Goal: Obtain resource: Download file/media

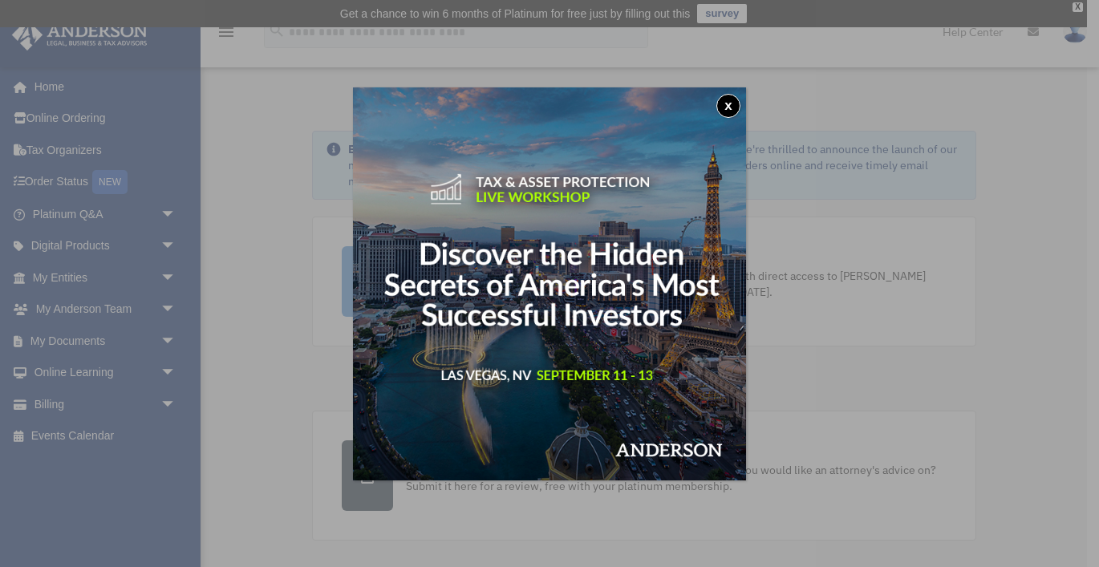
click at [724, 105] on button "x" at bounding box center [728, 106] width 24 height 24
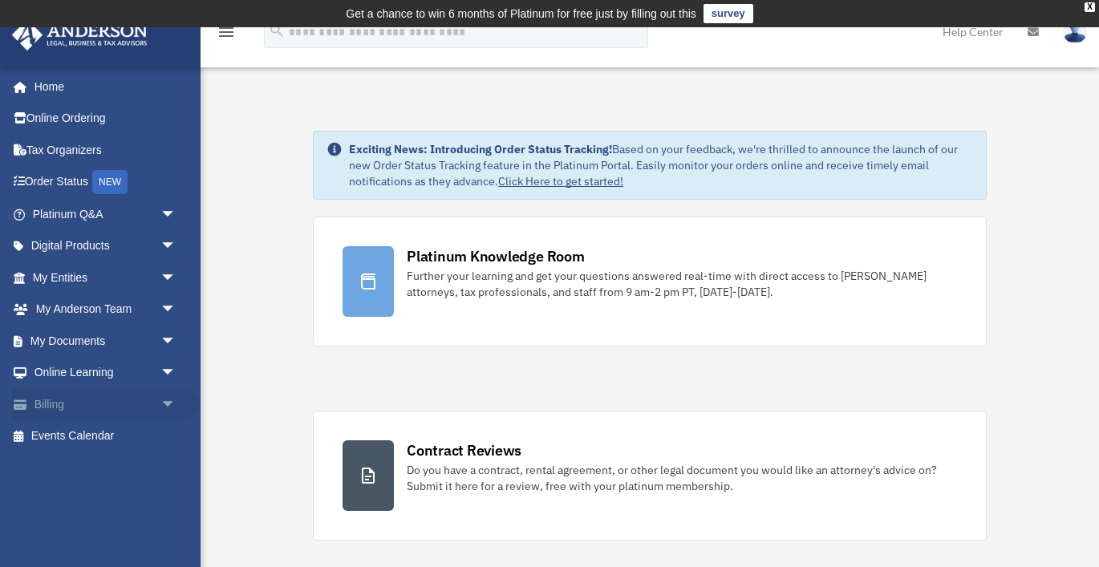
click at [82, 411] on link "Billing arrow_drop_down" at bounding box center [105, 404] width 189 height 32
click at [128, 342] on link "My Documents arrow_drop_down" at bounding box center [105, 341] width 189 height 32
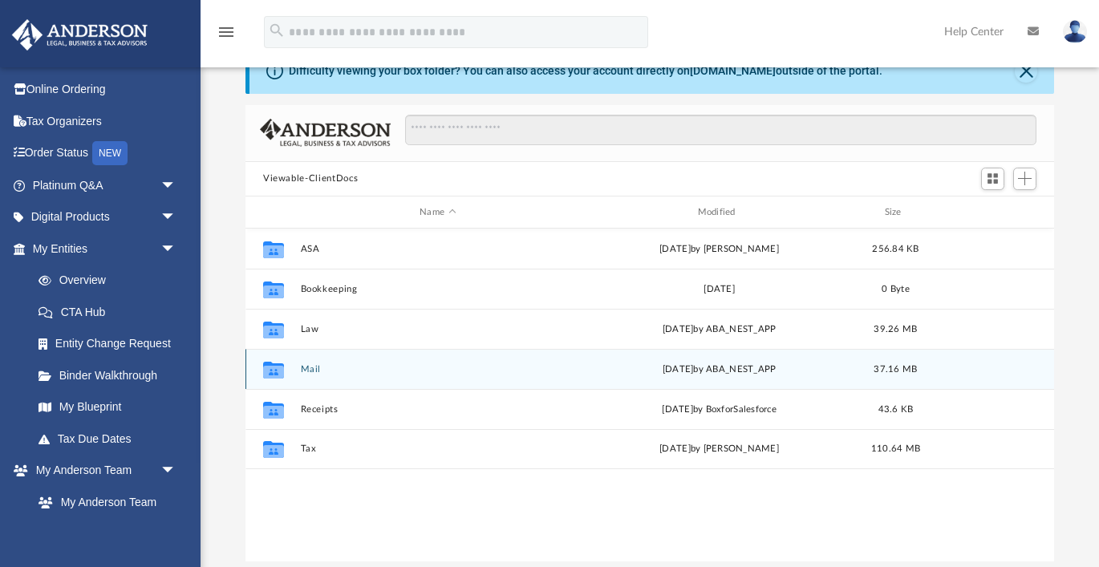
scroll to position [94, 0]
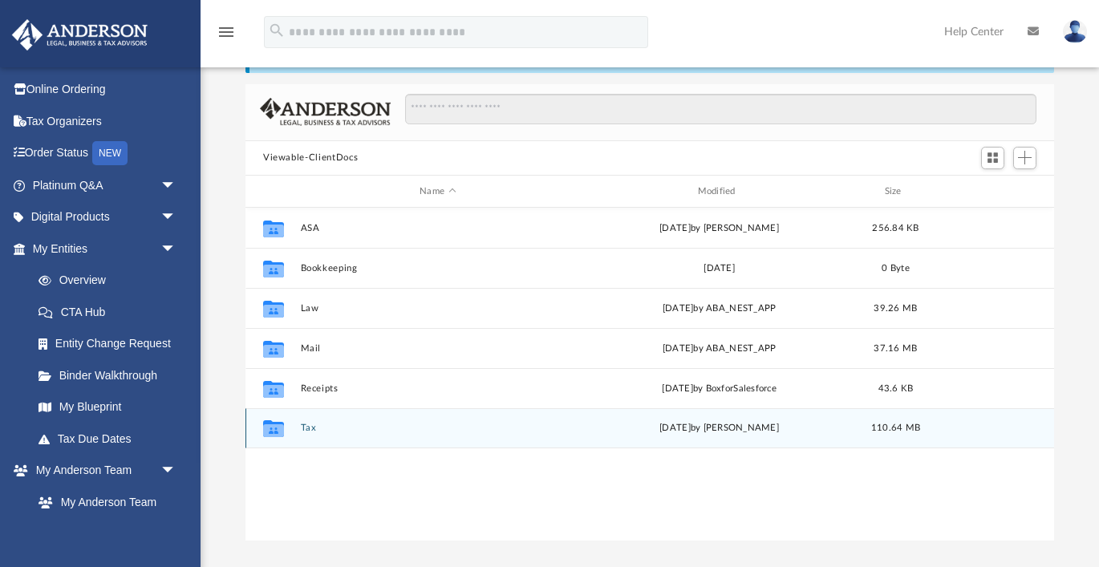
click at [311, 427] on button "Tax" at bounding box center [438, 428] width 274 height 10
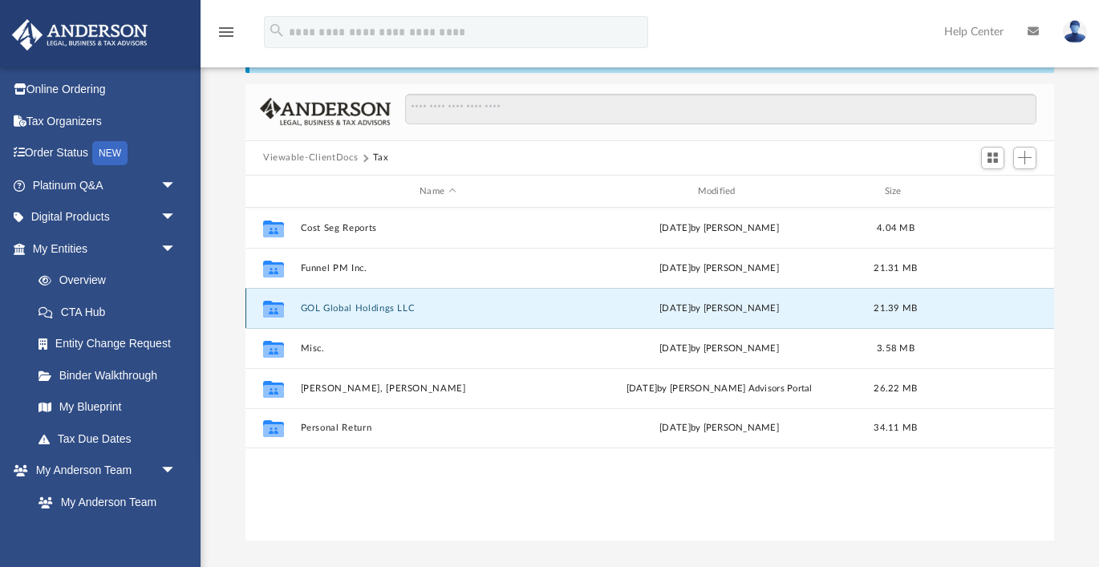
click at [361, 309] on button "GOL Global Holdings LLC" at bounding box center [438, 308] width 274 height 10
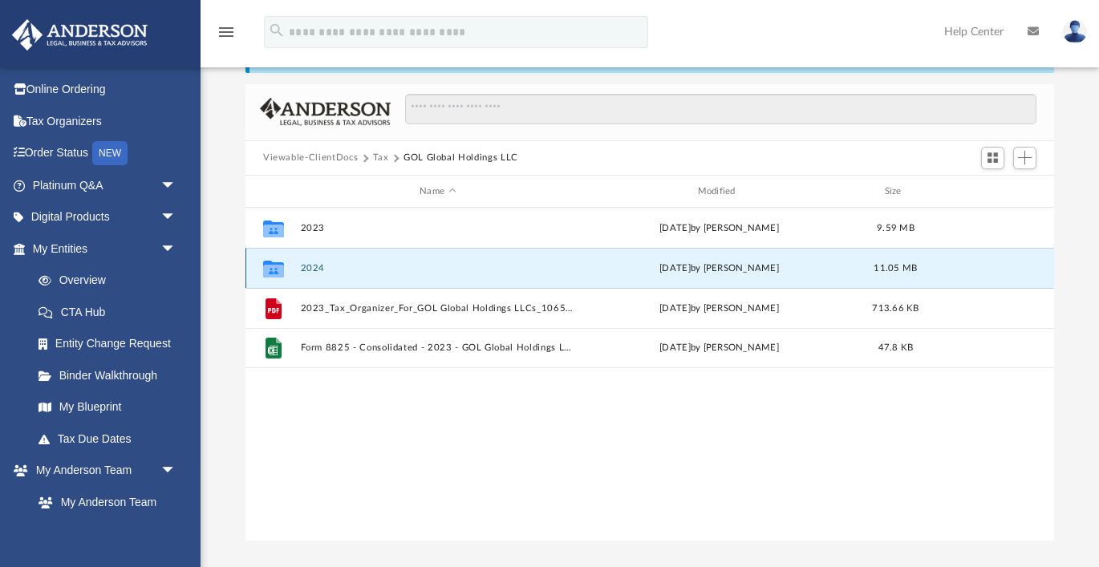
click at [312, 269] on button "2024" at bounding box center [438, 268] width 274 height 10
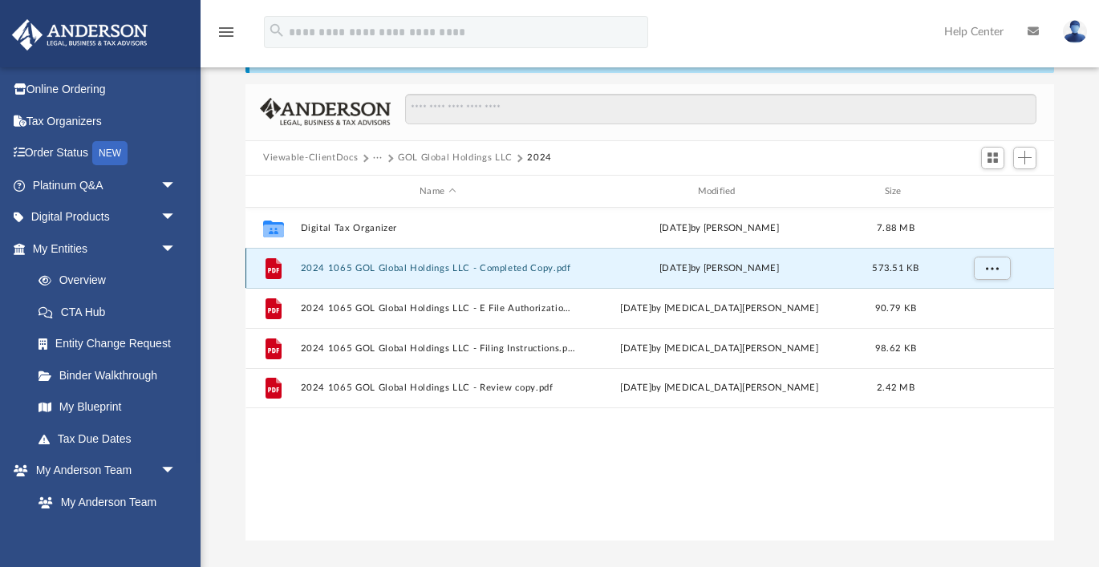
click at [482, 268] on button "2024 1065 GOL Global Holdings LLC - Completed Copy.pdf" at bounding box center [438, 268] width 274 height 10
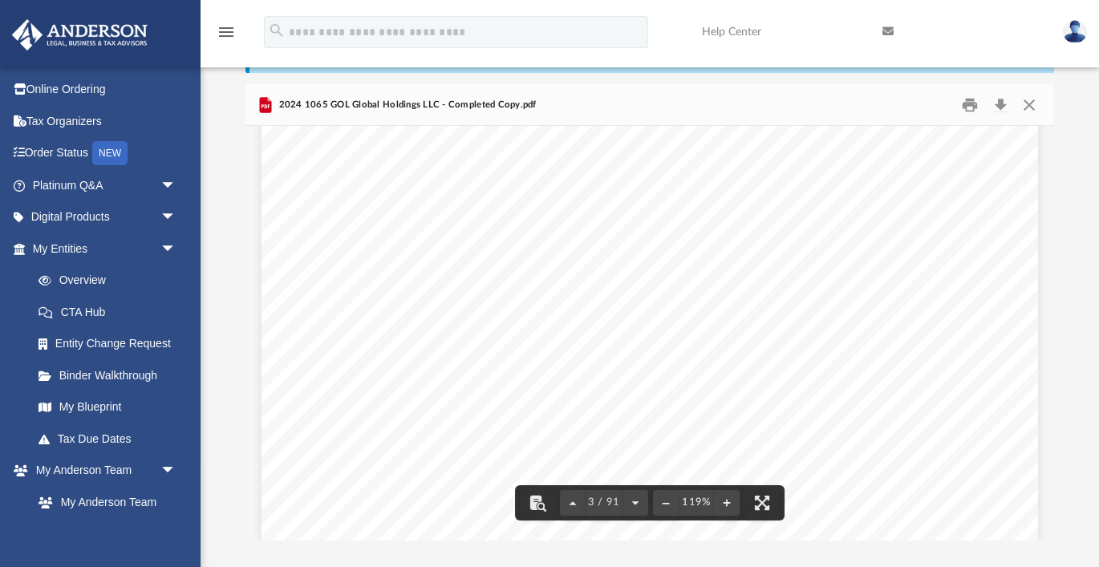
scroll to position [2405, 0]
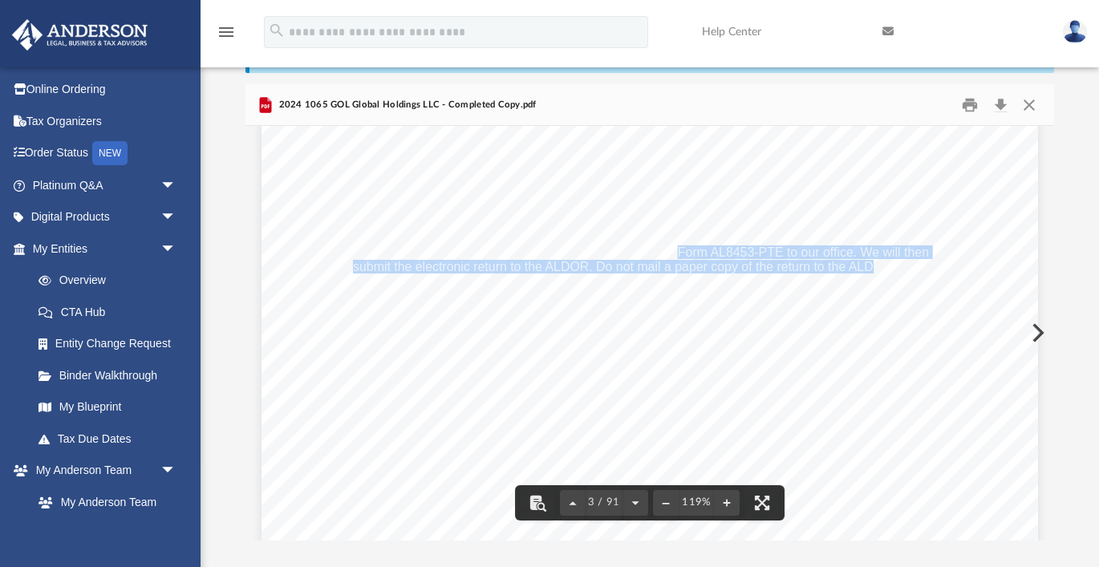
drag, startPoint x: 678, startPoint y: 251, endPoint x: 876, endPoint y: 263, distance: 199.2
click at [876, 263] on div "[DATE] GOL Global Holdings, LLC [STREET_ADDRESS] [GEOGRAPHIC_DATA], WY 82001 GO…" at bounding box center [649, 293] width 776 height 1005
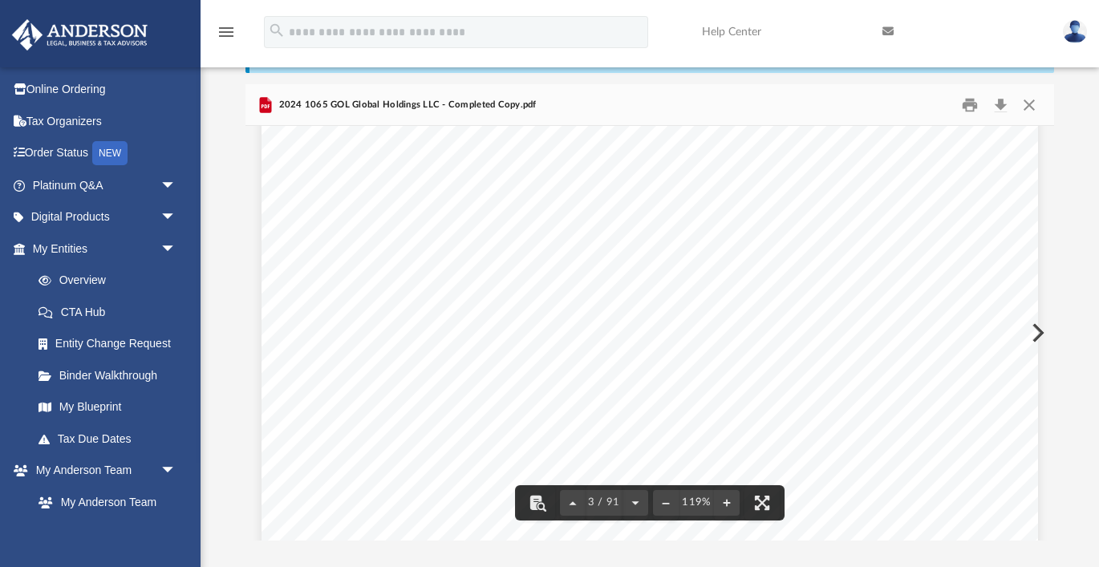
click at [692, 326] on span "Attached are Schedules K-1 for all members indicating their share of income, de…" at bounding box center [640, 322] width 575 height 13
drag, startPoint x: 555, startPoint y: 252, endPoint x: 735, endPoint y: 253, distance: 180.4
click at [737, 252] on span "electronically to the ALDOR, please sign, date and return Form AL8453-PTE to ou…" at bounding box center [641, 252] width 576 height 13
drag, startPoint x: 852, startPoint y: 251, endPoint x: 522, endPoint y: 250, distance: 330.4
click at [522, 250] on span "electronically to the ALDOR, please sign, date and return Form AL8453-PTE to ou…" at bounding box center [641, 252] width 576 height 13
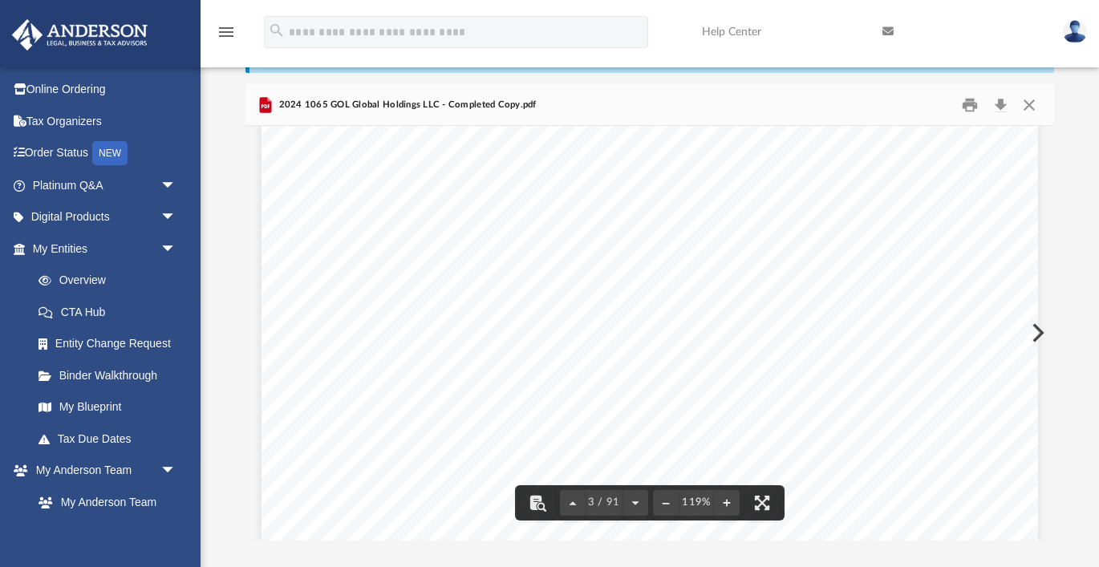
click at [609, 292] on span "No payment is required with this return when filed." at bounding box center [493, 295] width 281 height 13
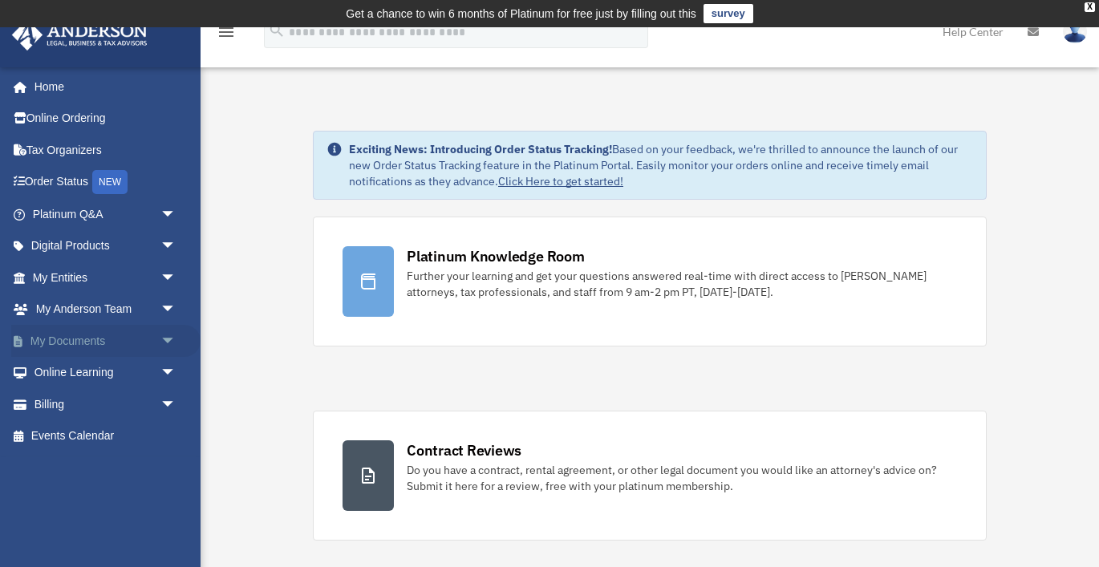
click at [168, 338] on span "arrow_drop_down" at bounding box center [176, 341] width 32 height 33
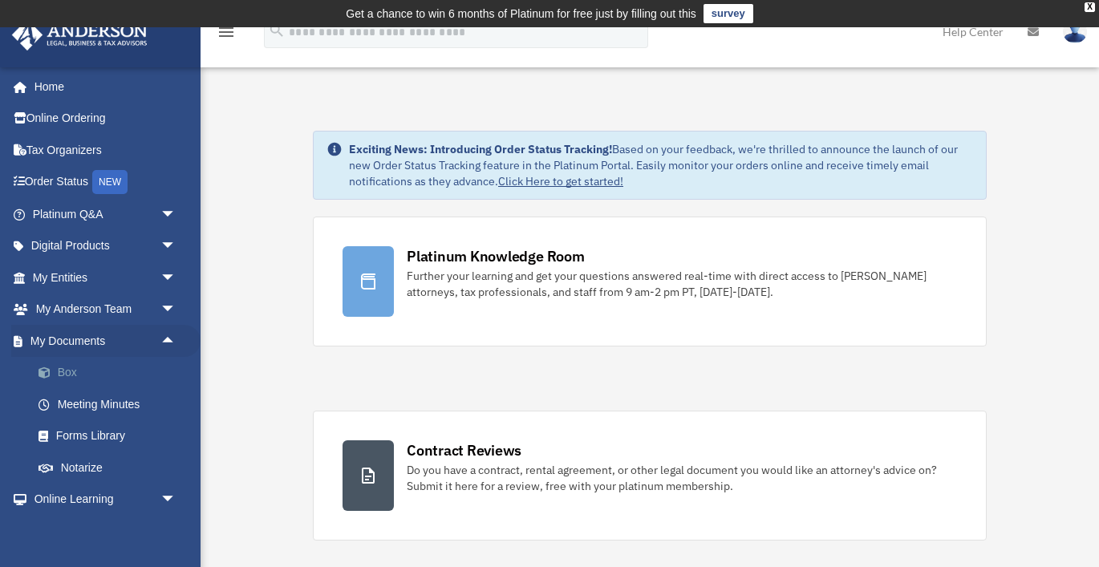
click at [63, 370] on link "Box" at bounding box center [111, 373] width 178 height 32
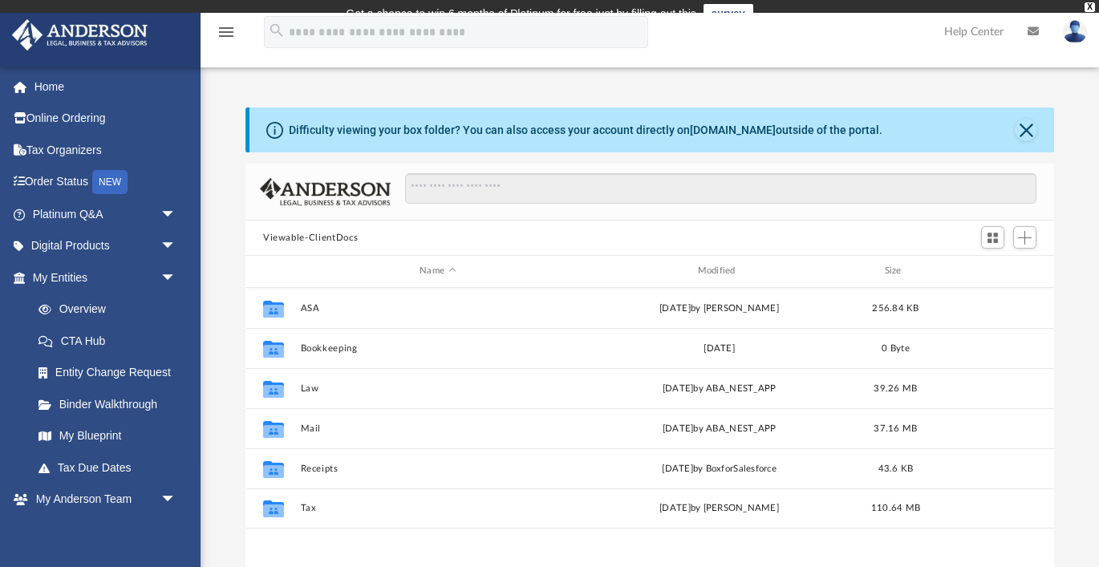
scroll to position [364, 808]
